Goal: Task Accomplishment & Management: Use online tool/utility

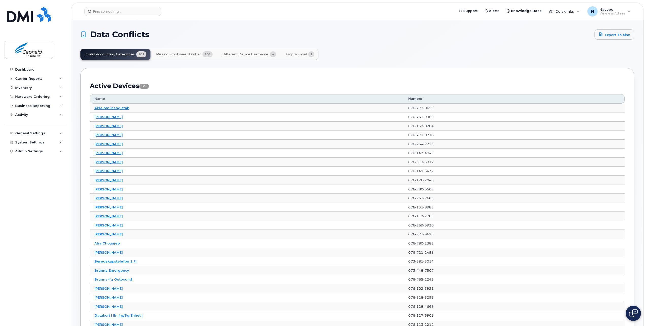
click at [178, 56] on span "Missing Employee Number" at bounding box center [178, 54] width 45 height 4
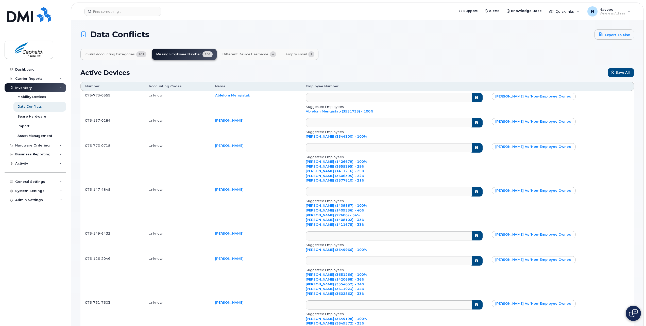
click at [142, 53] on span "101" at bounding box center [141, 54] width 10 height 6
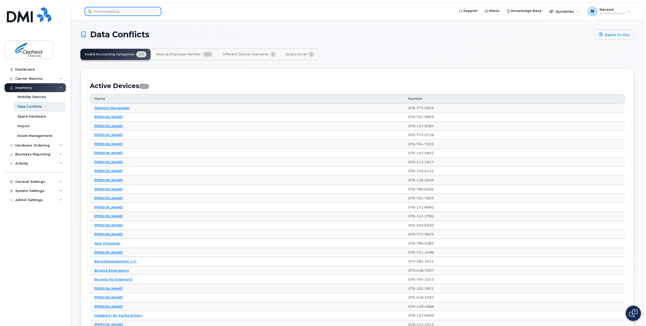
click at [108, 14] on input at bounding box center [122, 11] width 77 height 9
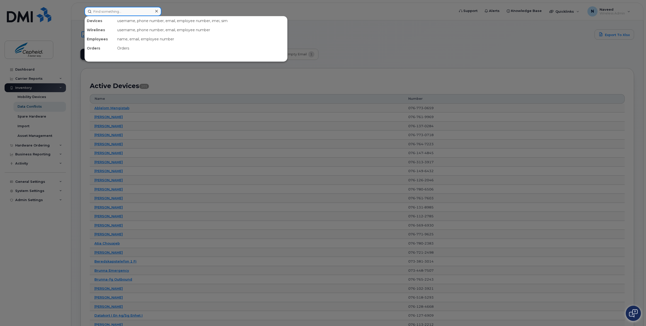
click at [126, 12] on input at bounding box center [122, 11] width 77 height 9
paste input "[PERSON_NAME]"
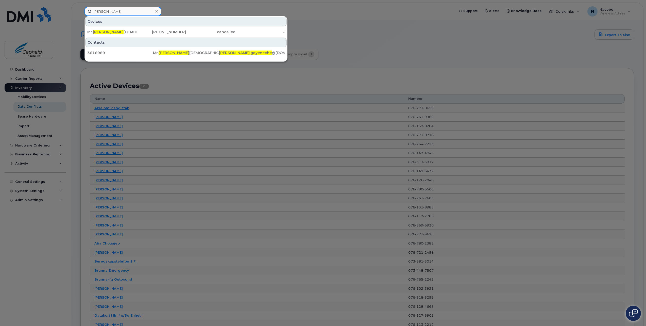
type input "[PERSON_NAME]"
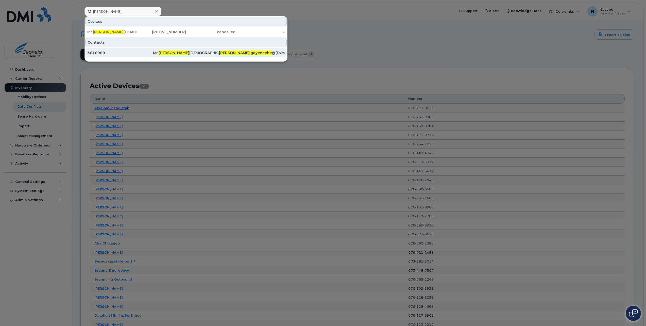
click at [163, 55] on span "[PERSON_NAME]" at bounding box center [173, 52] width 31 height 5
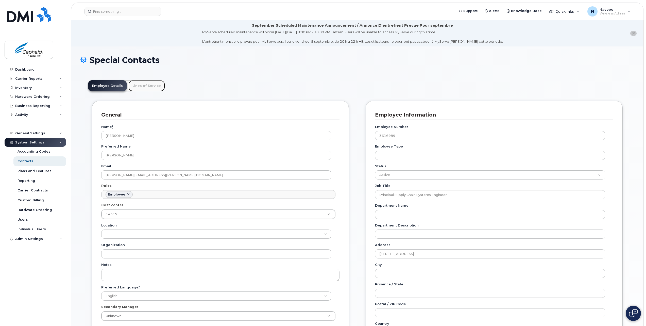
click at [135, 87] on link "Lines of Service" at bounding box center [146, 85] width 37 height 11
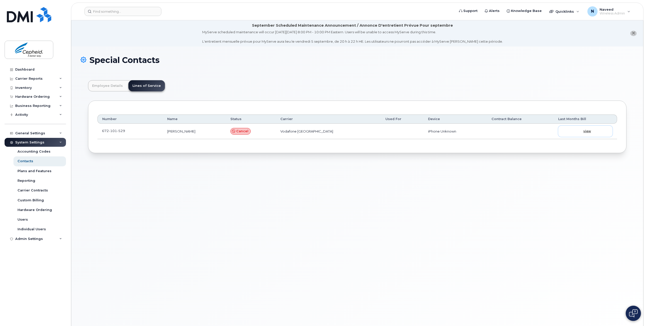
click at [589, 130] on span "view" at bounding box center [587, 131] width 8 height 5
click at [59, 105] on div "Business Reporting" at bounding box center [35, 105] width 61 height 9
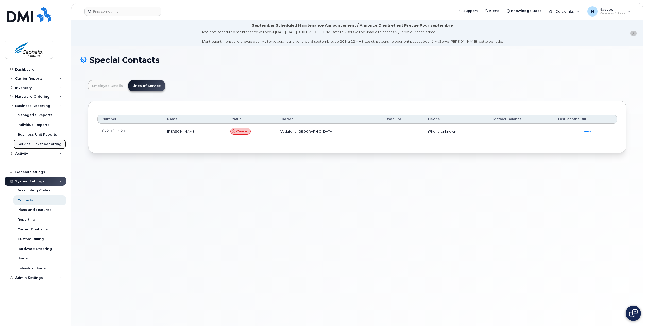
click at [37, 145] on div "Service Ticket Reporting" at bounding box center [39, 144] width 44 height 5
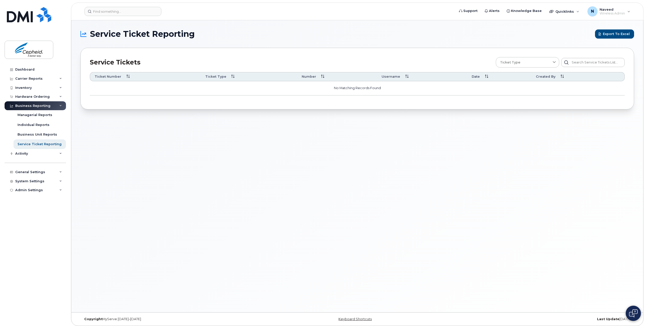
click at [123, 78] on div "Ticket Number" at bounding box center [145, 76] width 101 height 5
click at [569, 10] on span "Quicklinks" at bounding box center [564, 11] width 19 height 4
click at [557, 70] on span "Add Roaming Package" at bounding box center [540, 69] width 42 height 5
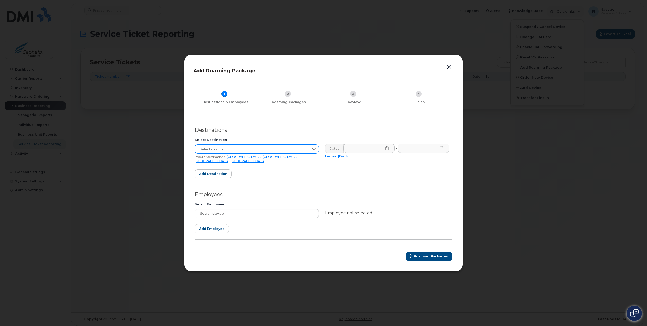
click at [315, 151] on icon at bounding box center [314, 149] width 4 height 4
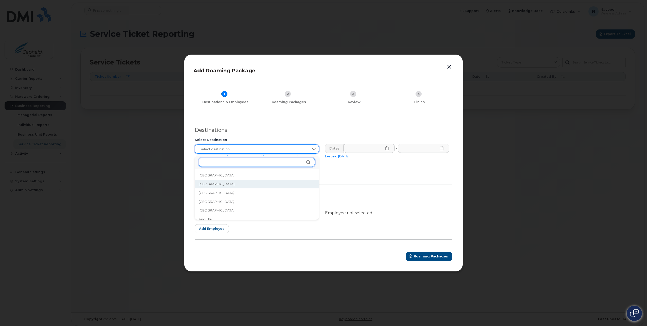
click at [249, 160] on input "text" at bounding box center [257, 161] width 116 height 9
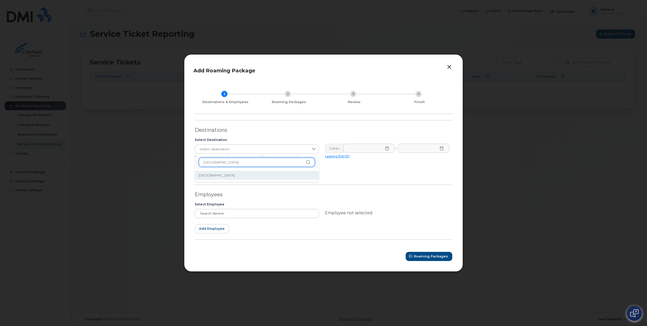
type input "[GEOGRAPHIC_DATA]"
click at [237, 175] on li "[GEOGRAPHIC_DATA]" at bounding box center [257, 175] width 124 height 9
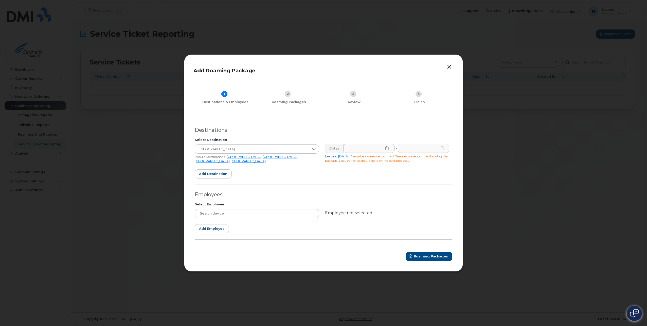
click at [388, 149] on icon at bounding box center [386, 148] width 3 height 4
click at [350, 234] on span "21" at bounding box center [350, 232] width 10 height 10
type input "[DATE]"
click at [440, 151] on input "text" at bounding box center [424, 148] width 52 height 9
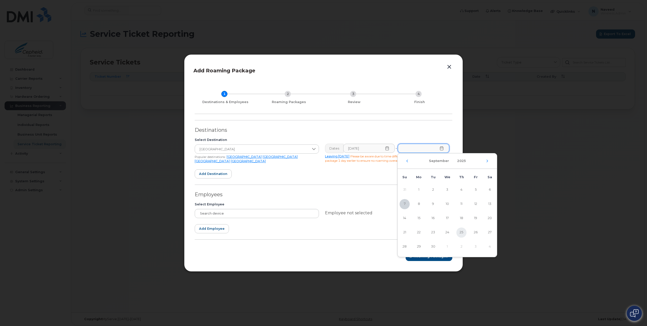
click at [462, 231] on span "25" at bounding box center [461, 232] width 10 height 10
type input "[DATE]"
click at [237, 214] on div at bounding box center [257, 213] width 124 height 9
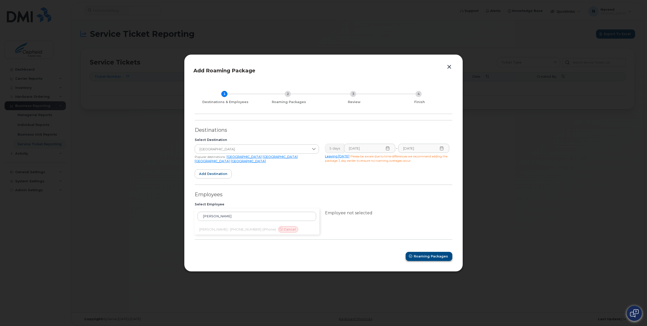
type input "[PERSON_NAME]"
click at [428, 256] on span "Roaming Packages" at bounding box center [431, 256] width 34 height 5
click at [208, 215] on input "[PERSON_NAME]" at bounding box center [257, 215] width 119 height 9
drag, startPoint x: 209, startPoint y: 214, endPoint x: 201, endPoint y: 215, distance: 7.9
click at [201, 215] on input "[PERSON_NAME]" at bounding box center [257, 215] width 119 height 9
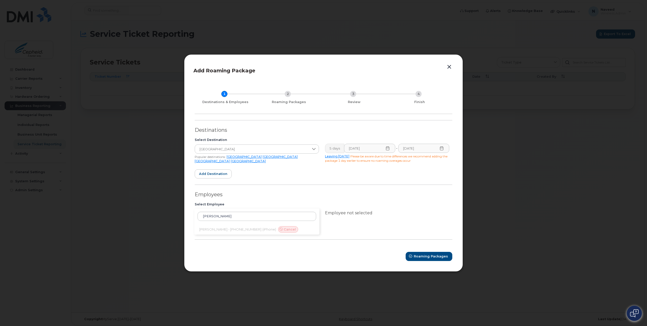
click at [266, 228] on div "[PERSON_NAME] [PERSON_NAME] - [PHONE_NUMBER] (iPhone) Cancel" at bounding box center [256, 221] width 125 height 26
click at [231, 230] on div "[PERSON_NAME] [PERSON_NAME] - [PHONE_NUMBER] (iPhone) Cancel" at bounding box center [256, 221] width 125 height 26
click at [253, 231] on div "[PERSON_NAME] [PERSON_NAME] - [PHONE_NUMBER] (iPhone) Cancel" at bounding box center [256, 221] width 125 height 26
click at [247, 215] on input "[PERSON_NAME]" at bounding box center [257, 215] width 119 height 9
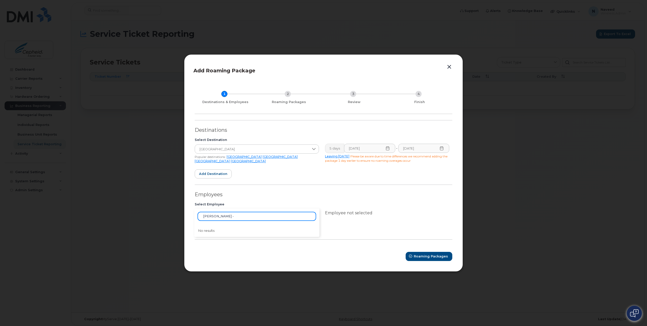
drag, startPoint x: 255, startPoint y: 214, endPoint x: 199, endPoint y: 216, distance: 56.0
click at [199, 216] on input "[PERSON_NAME] -" at bounding box center [257, 215] width 119 height 9
paste input "[PERSON_NAME] 672101529"
type input "[PERSON_NAME] 672101529"
click at [437, 257] on span "Roaming Packages" at bounding box center [431, 256] width 34 height 5
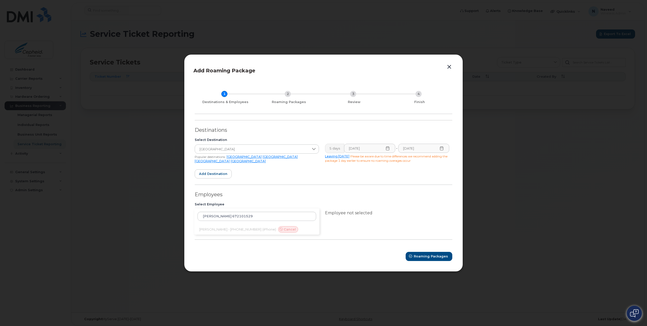
click at [265, 226] on div "[PERSON_NAME] 672101529 [PERSON_NAME] - [PHONE_NUMBER] (iPhone) Cancel" at bounding box center [256, 221] width 125 height 26
click at [262, 228] on div "[PERSON_NAME] 672101529 [PERSON_NAME] - [PHONE_NUMBER] (iPhone) Cancel" at bounding box center [256, 221] width 125 height 26
click at [261, 229] on div "[PERSON_NAME] 672101529 [PERSON_NAME] - [PHONE_NUMBER] (iPhone) Cancel" at bounding box center [256, 221] width 125 height 26
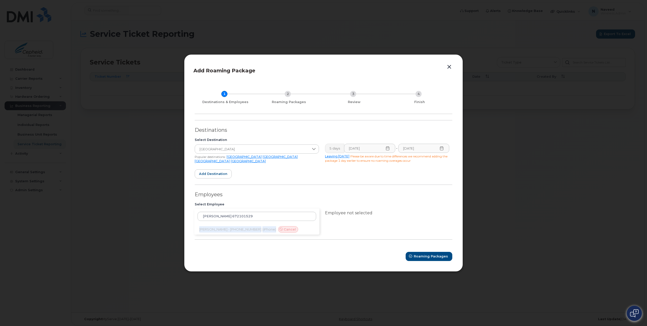
drag, startPoint x: 261, startPoint y: 229, endPoint x: 234, endPoint y: 229, distance: 26.9
click at [234, 229] on div "[PERSON_NAME] 672101529 [PERSON_NAME] - [PHONE_NUMBER] (iPhone) Cancel" at bounding box center [256, 221] width 125 height 26
click at [284, 230] on div "[PERSON_NAME] 672101529 [PERSON_NAME] - [PHONE_NUMBER] (iPhone) Cancel" at bounding box center [256, 221] width 125 height 26
